Goal: Navigation & Orientation: Find specific page/section

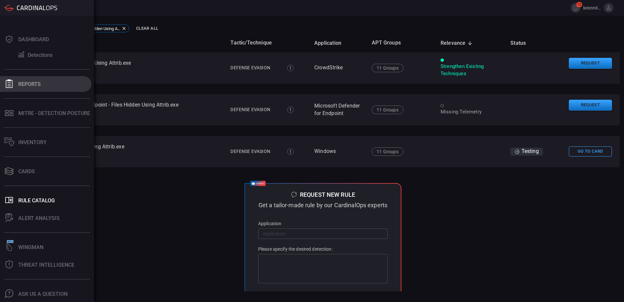
click at [16, 76] on button "Reports" at bounding box center [45, 84] width 91 height 16
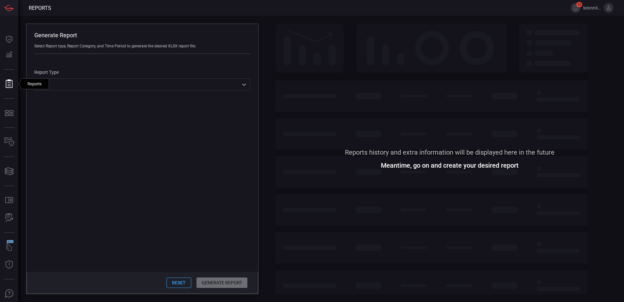
click at [272, 220] on div "Generate Report Select Report type, Report Category, and Time Period to generat…" at bounding box center [321, 159] width 606 height 286
click at [271, 221] on div "Generate Report Select Report type, Report Category, and Time Period to generat…" at bounding box center [321, 159] width 606 height 286
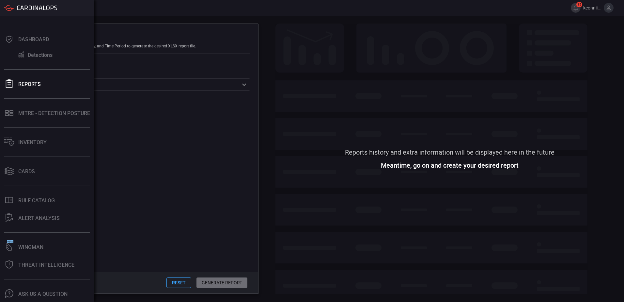
click at [11, 85] on div "Dashboard Detections Reports MITRE - Detection Posture Inventory Cards .st0_rul…" at bounding box center [47, 159] width 94 height 286
click at [48, 291] on div "Ask Us A Question" at bounding box center [42, 294] width 49 height 6
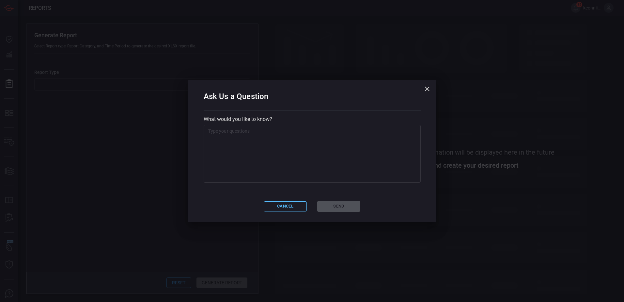
click at [279, 208] on button "Cancel" at bounding box center [285, 206] width 43 height 10
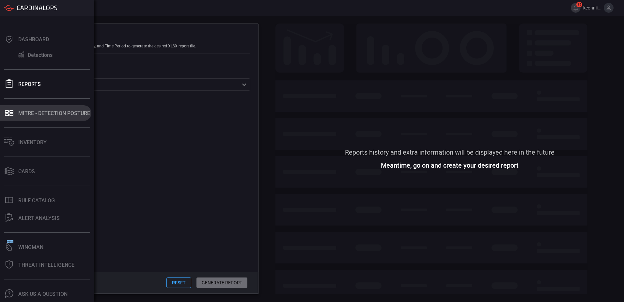
click at [24, 110] on div "MITRE - Detection Posture" at bounding box center [54, 113] width 72 height 6
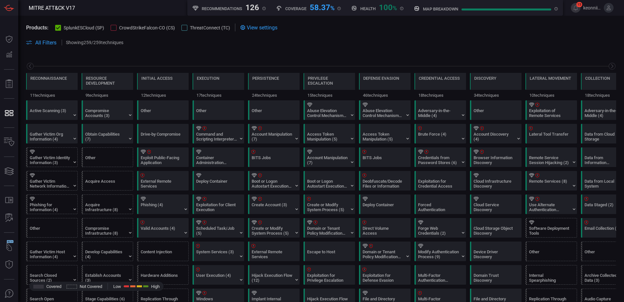
scroll to position [0, 86]
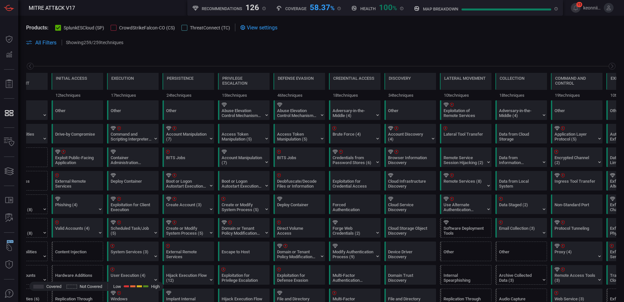
click at [609, 10] on icon at bounding box center [609, 8] width 4 height 5
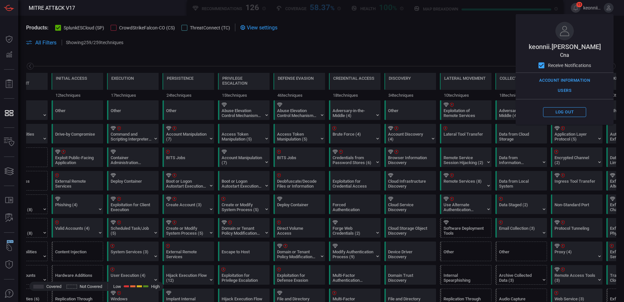
click at [609, 10] on icon at bounding box center [609, 8] width 4 height 5
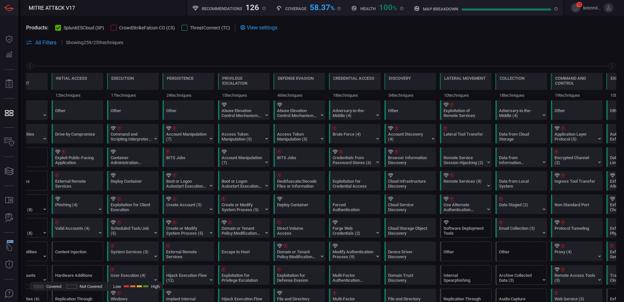
click at [591, 8] on span "keonnii.[PERSON_NAME]" at bounding box center [592, 7] width 18 height 5
click at [580, 8] on button "15" at bounding box center [576, 8] width 10 height 10
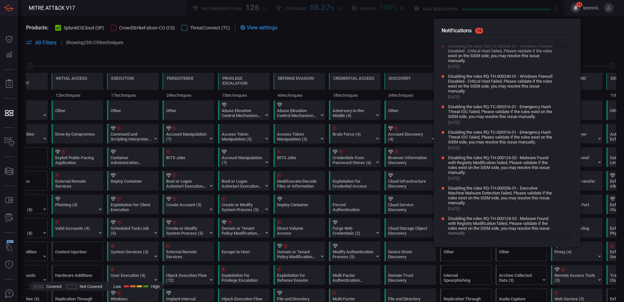
scroll to position [196, 0]
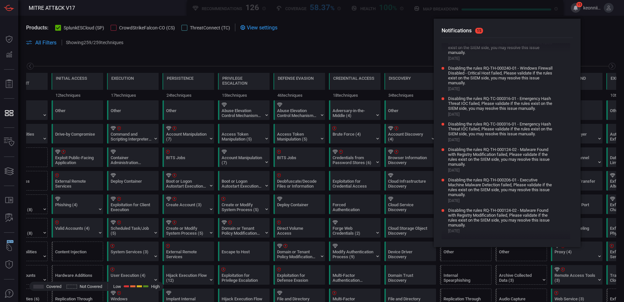
click at [590, 46] on span at bounding box center [373, 43] width 488 height 8
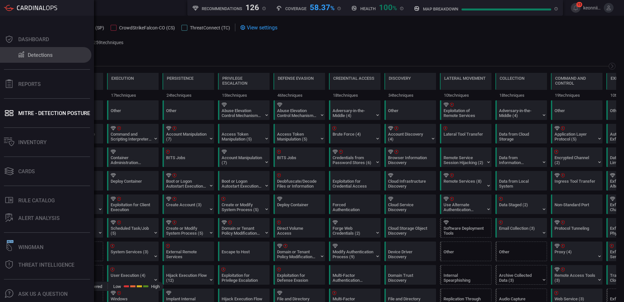
click at [39, 52] on div "Detections" at bounding box center [40, 55] width 25 height 6
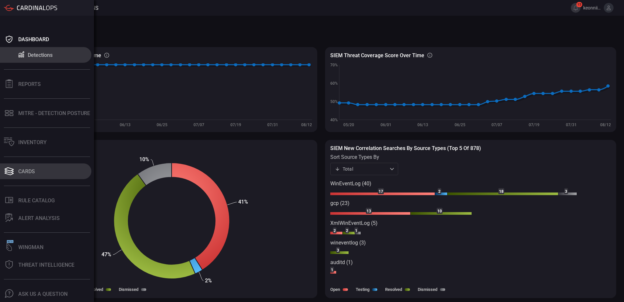
click at [26, 168] on div "Cards" at bounding box center [26, 171] width 17 height 6
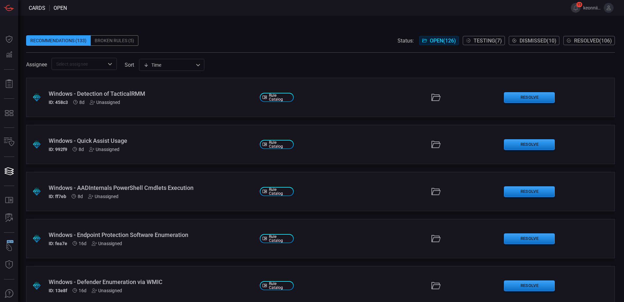
click at [269, 99] on span "Rule Catalog" at bounding box center [280, 97] width 22 height 8
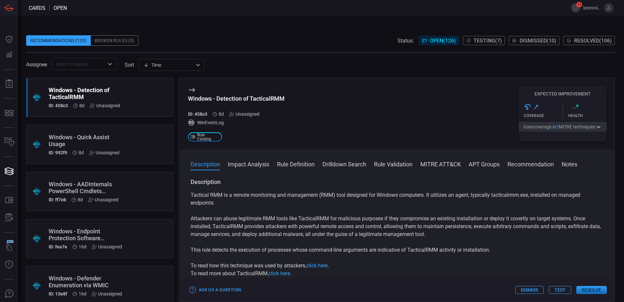
click at [387, 166] on button "Rule Validation" at bounding box center [393, 164] width 39 height 8
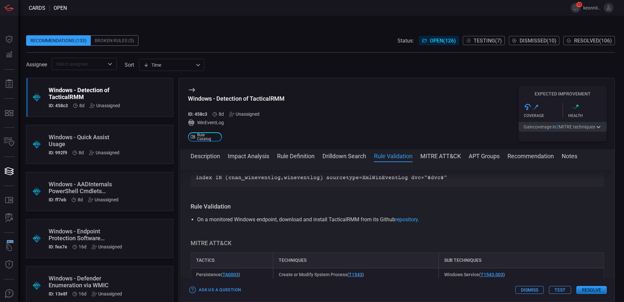
scroll to position [361, 0]
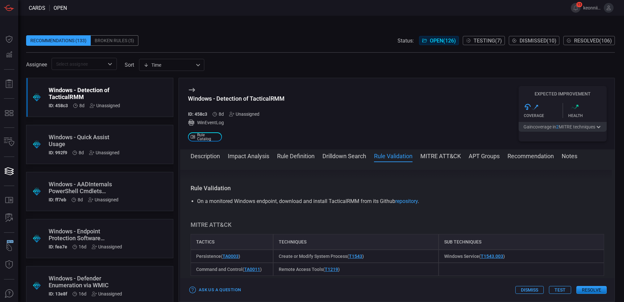
click at [347, 158] on button "Drilldown Search" at bounding box center [345, 155] width 44 height 8
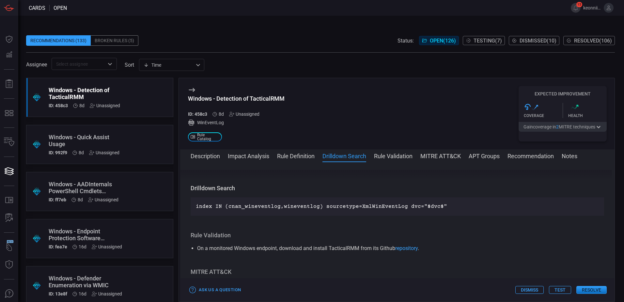
click at [308, 157] on button "Rule Definition" at bounding box center [296, 155] width 38 height 8
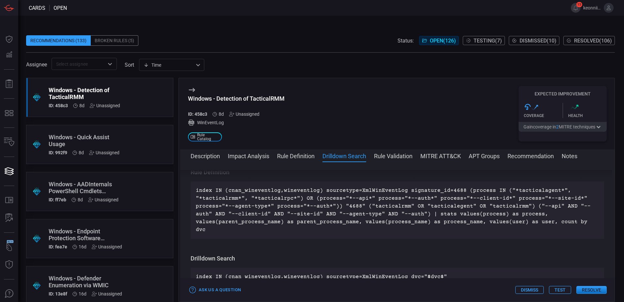
scroll to position [236, 0]
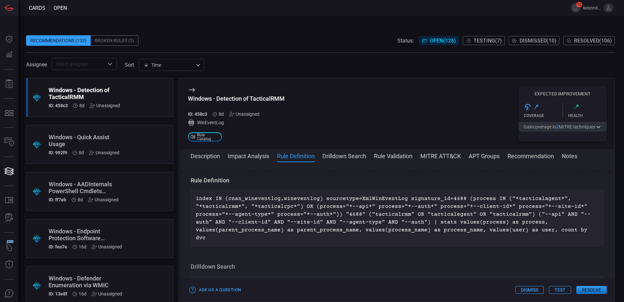
click at [261, 154] on button "Impact Analysis" at bounding box center [248, 155] width 41 height 8
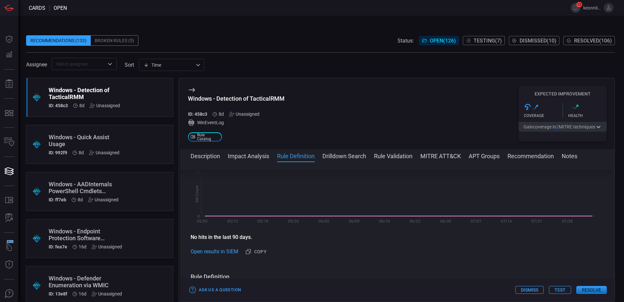
scroll to position [108, 0]
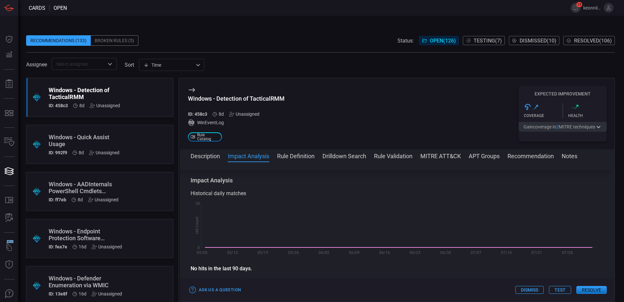
click at [487, 158] on button "APT Groups" at bounding box center [484, 155] width 31 height 8
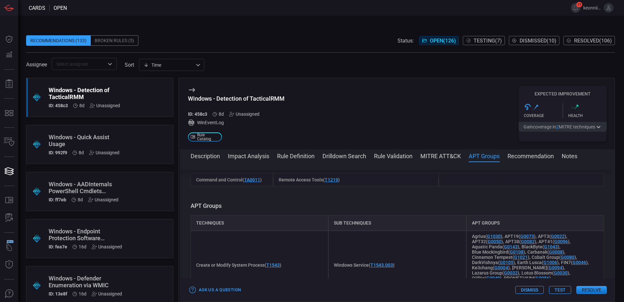
scroll to position [468, 0]
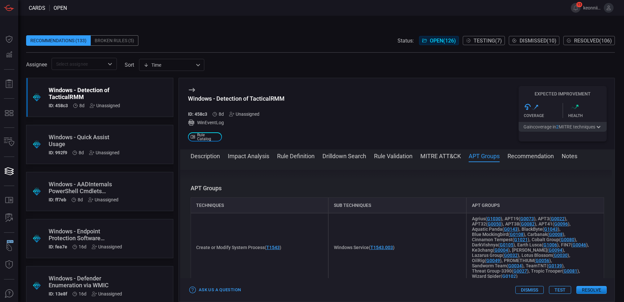
click at [524, 157] on button "Recommendation" at bounding box center [531, 155] width 46 height 8
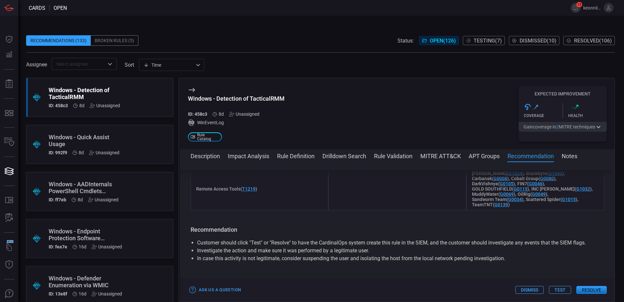
scroll to position [624, 0]
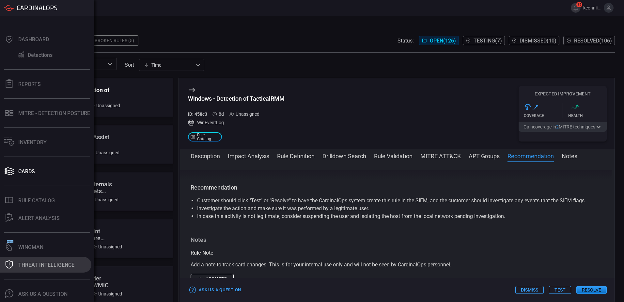
click at [41, 261] on div "Threat Intelligence" at bounding box center [46, 264] width 56 height 6
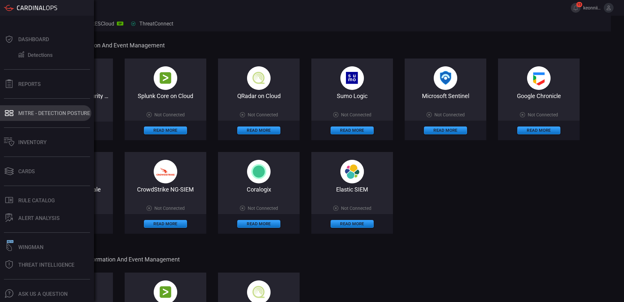
click at [36, 105] on button "MITRE - Detection Posture" at bounding box center [45, 113] width 91 height 16
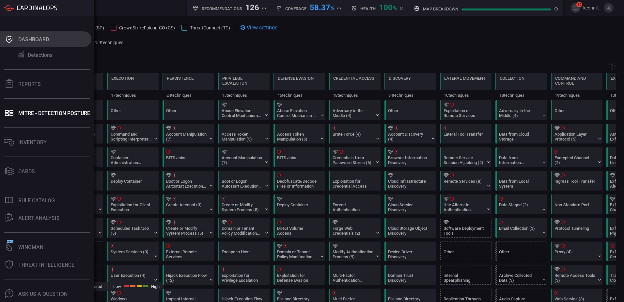
click at [34, 42] on div "Dashboard" at bounding box center [33, 39] width 31 height 6
